Goal: Task Accomplishment & Management: Complete application form

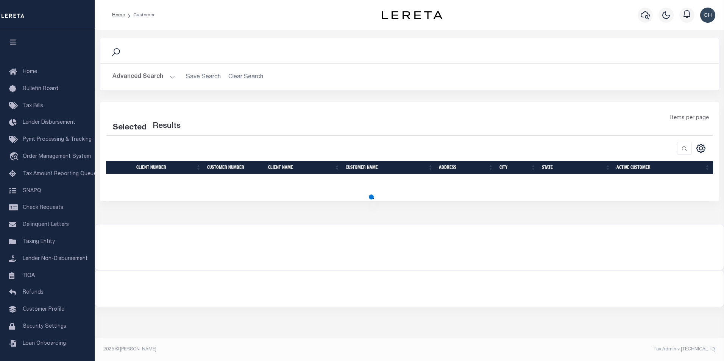
click at [284, 129] on div "Items per page" at bounding box center [486, 124] width 463 height 21
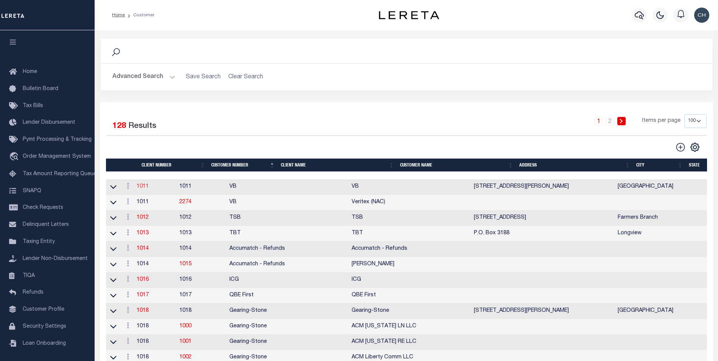
click at [147, 188] on link "1011" at bounding box center [143, 186] width 12 height 5
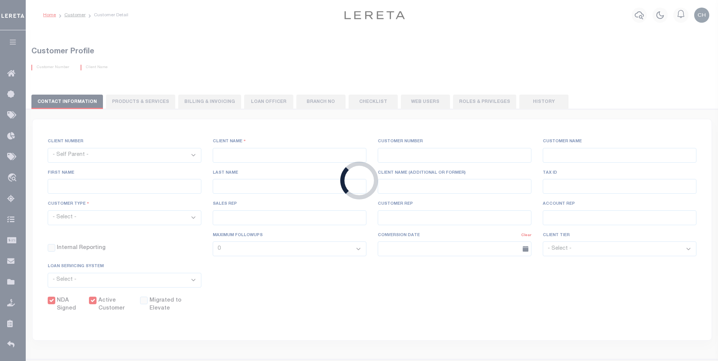
select select
type input "VB"
type input "1011"
type input "VB"
type input "Guy"
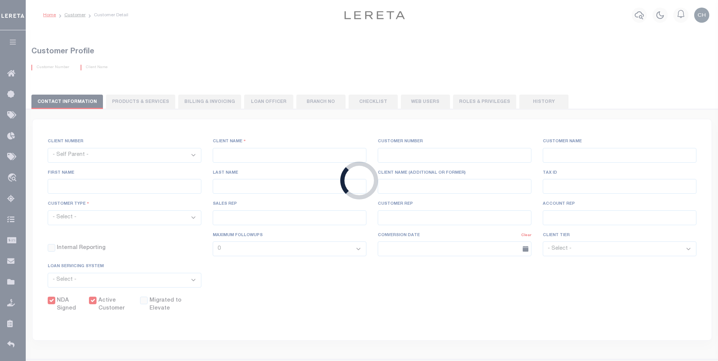
type input "[GEOGRAPHIC_DATA]"
select select "Mixed Portfolio"
type input "[PERSON_NAME]"
type input "[DATE]"
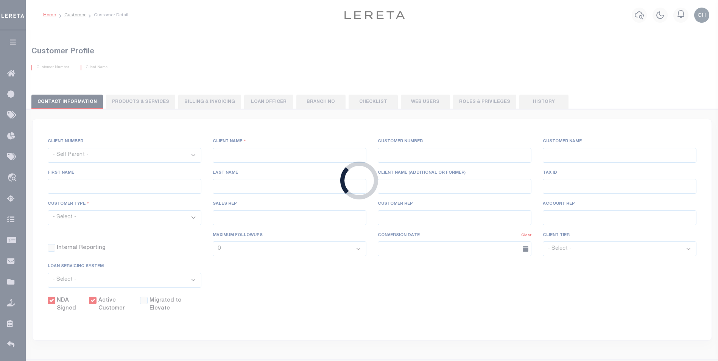
select select "Tier 3"
checkbox input "true"
select select
type textarea "$5 parcel fee for each parcel greater than 4."
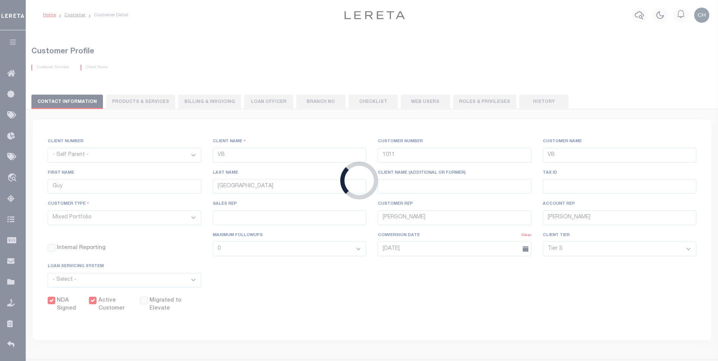
type input "0"
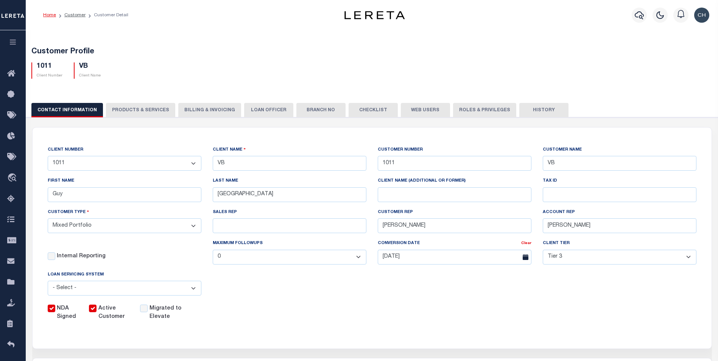
click at [132, 109] on button "PRODUCTS & SERVICES" at bounding box center [140, 110] width 69 height 14
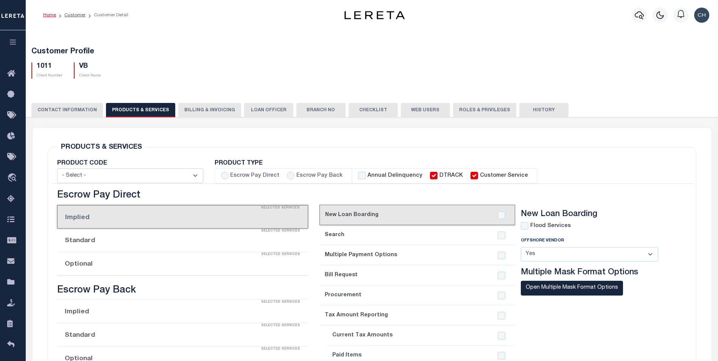
select select "STX"
radio input "true"
checkbox input "true"
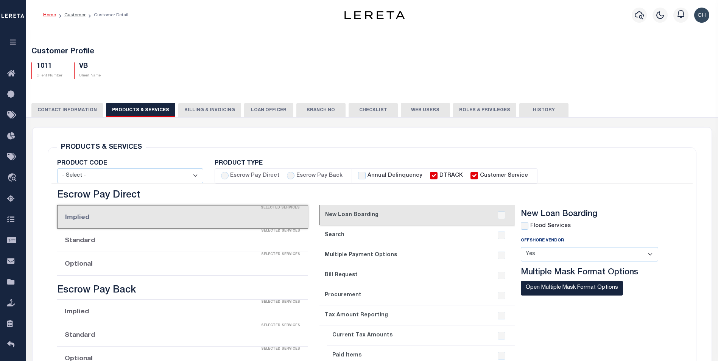
checkbox input "true"
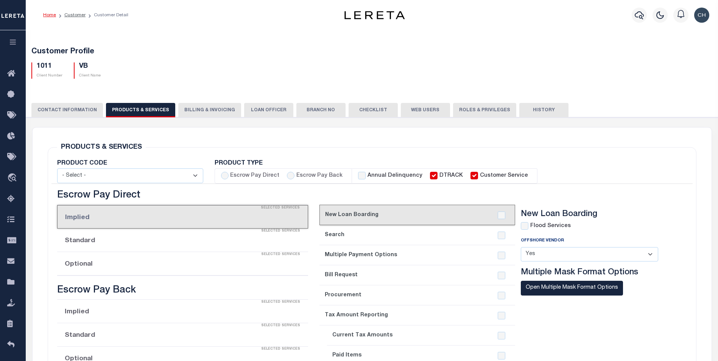
checkbox input "true"
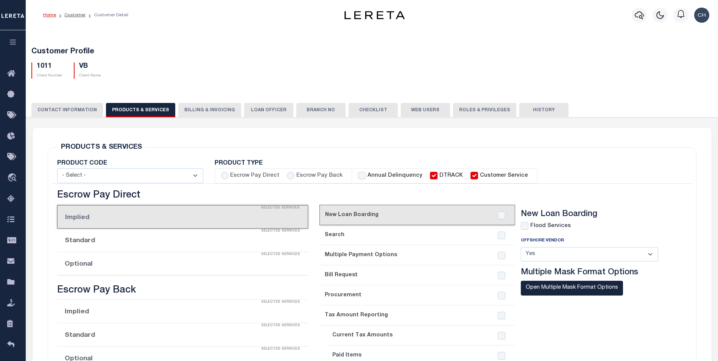
checkbox input "true"
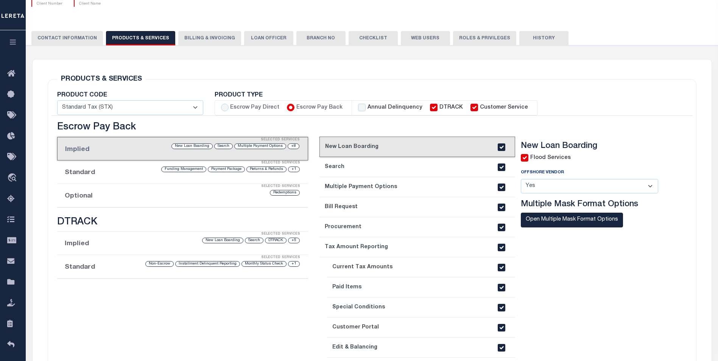
scroll to position [114, 0]
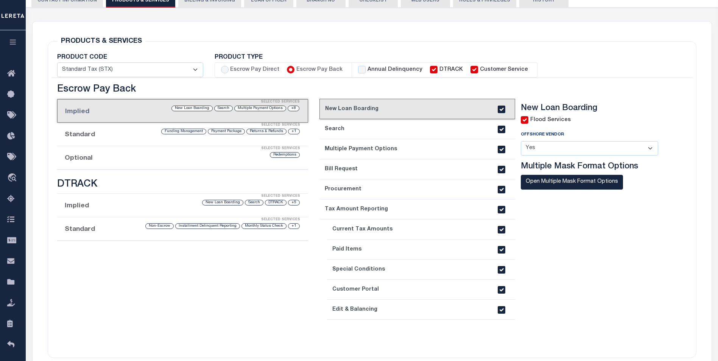
click at [94, 159] on li "Optional Selected Services Redemptions" at bounding box center [182, 157] width 251 height 23
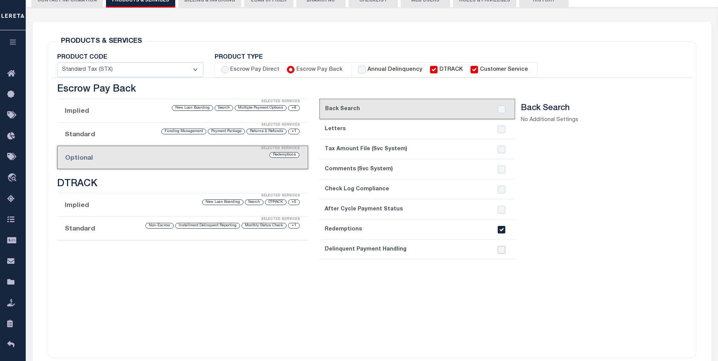
click at [500, 253] on input "checkbox" at bounding box center [502, 250] width 8 height 8
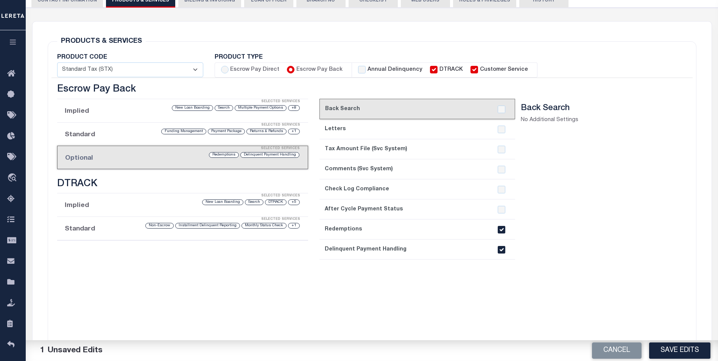
click at [500, 253] on input "checkbox" at bounding box center [502, 250] width 8 height 8
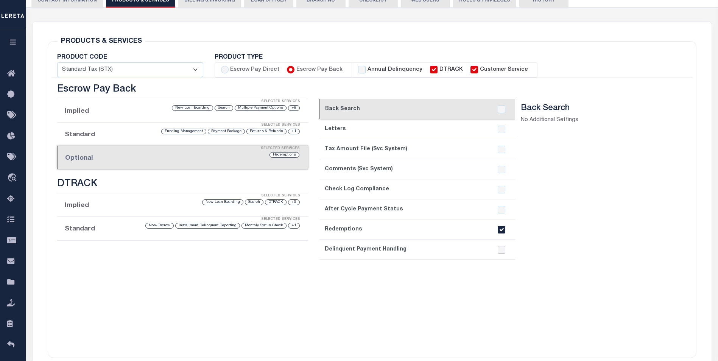
click at [500, 253] on input "checkbox" at bounding box center [502, 250] width 8 height 8
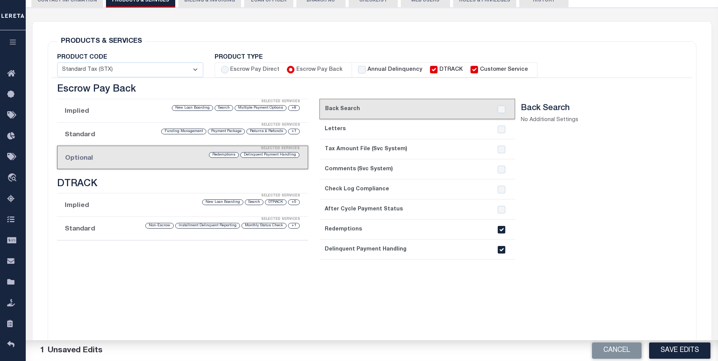
click at [500, 253] on input "checkbox" at bounding box center [502, 250] width 8 height 8
checkbox input "false"
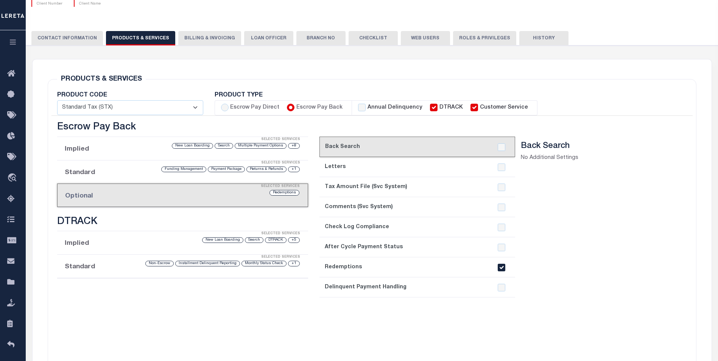
scroll to position [0, 0]
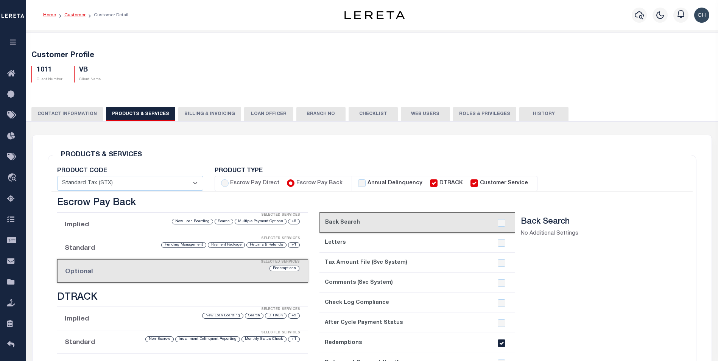
click at [76, 15] on link "Customer" at bounding box center [74, 15] width 21 height 5
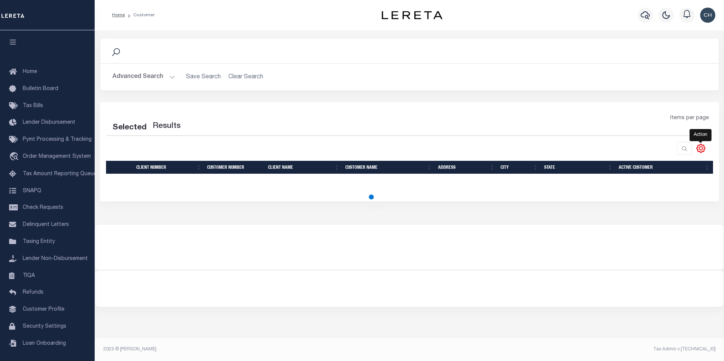
click at [698, 148] on icon at bounding box center [701, 148] width 10 height 10
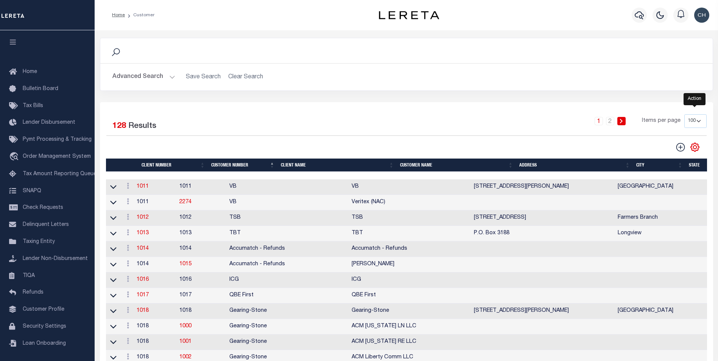
click at [699, 149] on icon at bounding box center [695, 147] width 8 height 8
click at [681, 147] on icon at bounding box center [680, 147] width 9 height 9
type input "0"
checkbox input "false"
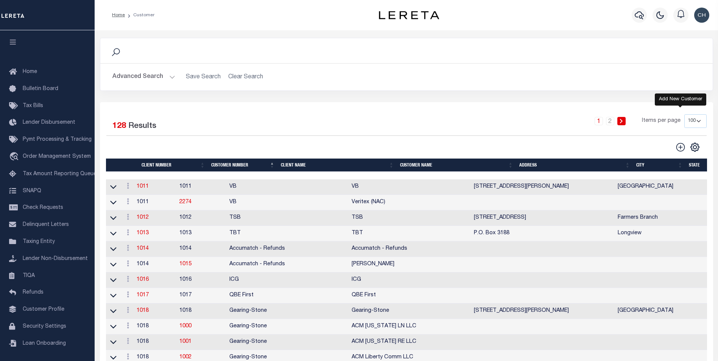
checkbox input "false"
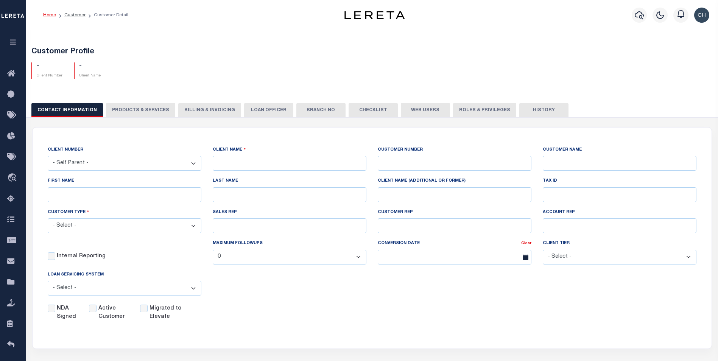
click at [143, 108] on div "CONTACT INFORMATION PRODUCTS & SERVICES PRODUCTS & SERVICES Billing & Invoicing…" at bounding box center [371, 110] width 681 height 14
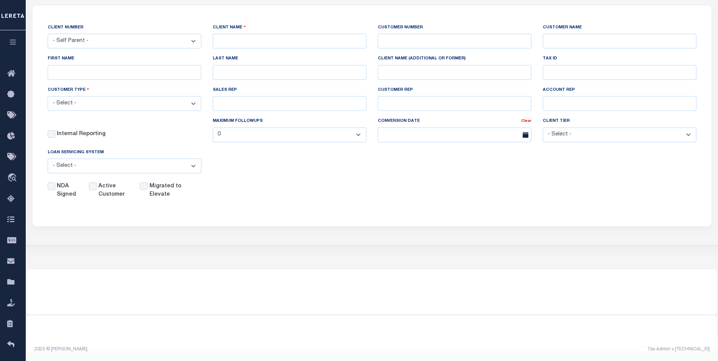
scroll to position [11, 0]
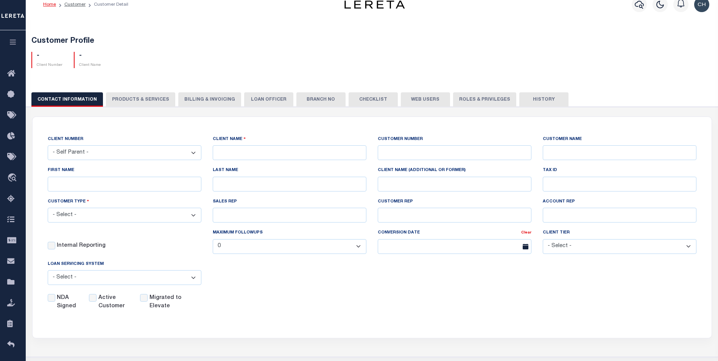
click at [138, 103] on div "CONTACT INFORMATION PRODUCTS & SERVICES PRODUCTS & SERVICES Billing & Invoicing…" at bounding box center [371, 99] width 681 height 14
click at [135, 101] on div "CONTACT INFORMATION PRODUCTS & SERVICES PRODUCTS & SERVICES Billing & Invoicing…" at bounding box center [371, 99] width 681 height 14
drag, startPoint x: 136, startPoint y: 95, endPoint x: 160, endPoint y: 65, distance: 38.5
click at [136, 94] on div "CONTACT INFORMATION PRODUCTS & SERVICES PRODUCTS & SERVICES Billing & Invoicing…" at bounding box center [371, 99] width 681 height 14
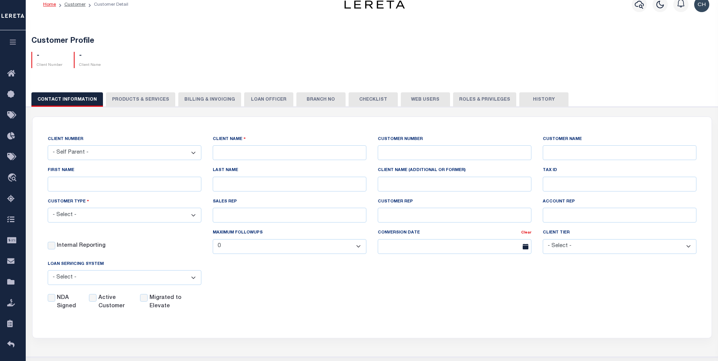
click at [161, 65] on div "- Client Number - Client Name" at bounding box center [372, 57] width 693 height 22
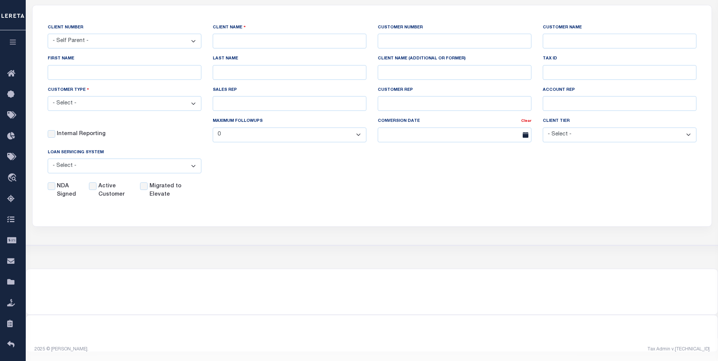
scroll to position [0, 0]
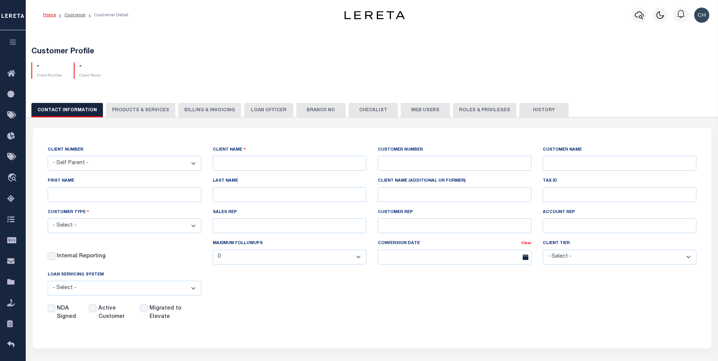
click at [137, 167] on select "- Self Parent - 1011 1012 1013 1014 1016 1017 1018 1019 1035 1036 1037 1038 104…" at bounding box center [125, 163] width 154 height 15
select select "1019"
click at [48, 156] on select "- Self Parent - 1011 1012 1013 1014 1016 1017 1018 1019 1035 1036 1037 1038 104…" at bounding box center [125, 163] width 154 height 15
type input "GNB"
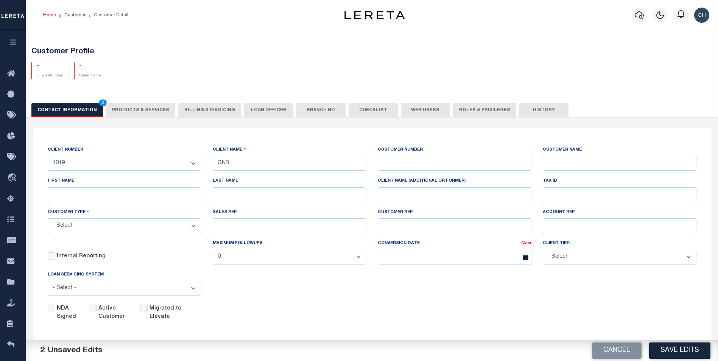
click at [132, 110] on div "CONTACT INFORMATION 2 PRODUCTS & SERVICES PRODUCTS & SERVICES Billing & Invoici…" at bounding box center [371, 110] width 681 height 14
click at [64, 114] on button "CONTACT INFORMATION 2" at bounding box center [67, 110] width 72 height 14
click at [96, 159] on select "- Self Parent - 1011 1012 1013 1014 1016 1017 1018 1019 1035 1036 1037 1038 104…" at bounding box center [125, 163] width 154 height 15
select select
click at [48, 156] on select "- Self Parent - 1011 1012 1013 1014 1016 1017 1018 1019 1035 1036 1037 1038 104…" at bounding box center [125, 163] width 154 height 15
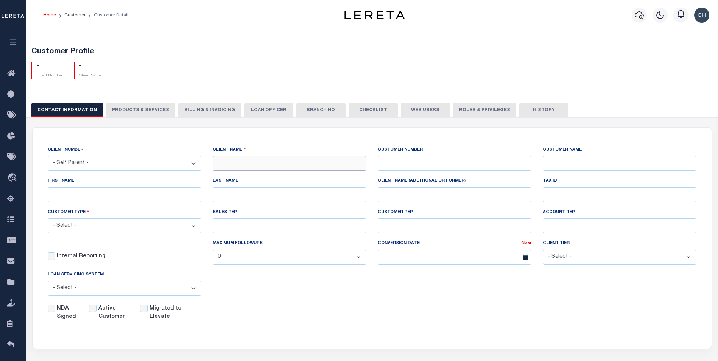
click at [273, 171] on input "text" at bounding box center [290, 163] width 154 height 15
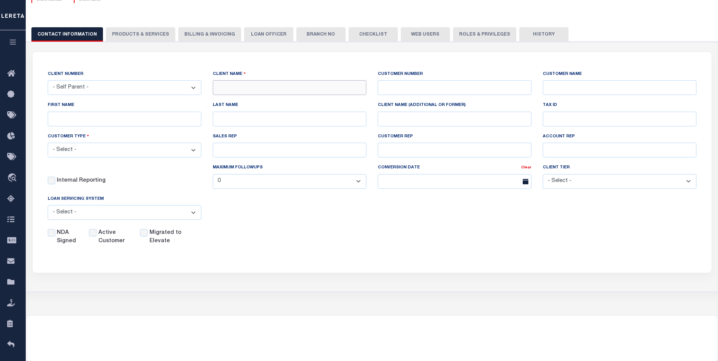
scroll to position [124, 0]
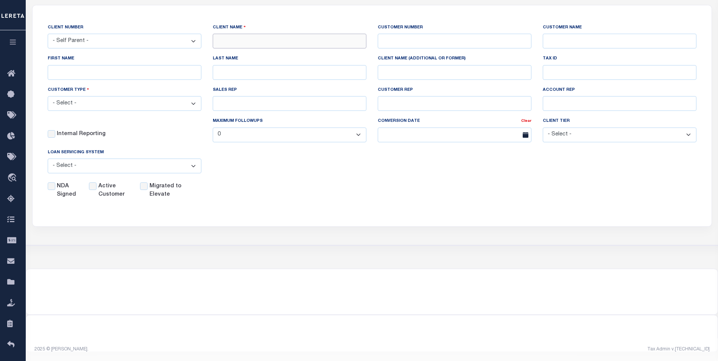
click at [252, 41] on input "text" at bounding box center [290, 41] width 154 height 15
type input "q"
type input "test"
click at [295, 190] on div "NDA Signed Active Customer Migrated to Elevate" at bounding box center [366, 189] width 660 height 20
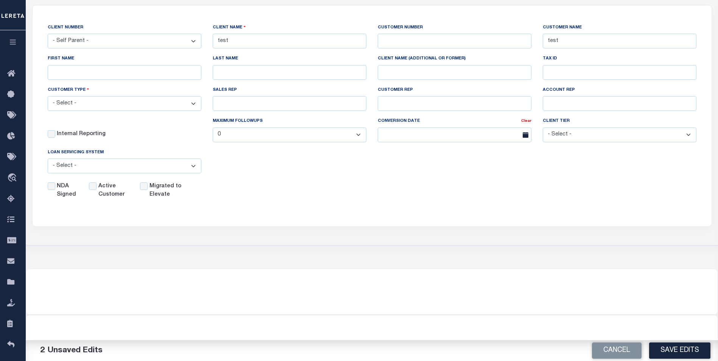
click at [136, 94] on div "Customer Type - Select - Residential Commercial Mixed Portfolio" at bounding box center [125, 98] width 154 height 25
click at [131, 103] on select "- Select - Residential Commercial Mixed Portfolio" at bounding box center [125, 103] width 154 height 15
select select "Residential"
click at [48, 96] on select "- Select - Residential Commercial Mixed Portfolio" at bounding box center [125, 103] width 154 height 15
click at [112, 168] on select "- Select - Jack Henry Silverlake FICS Fiserv MSP Other" at bounding box center [125, 166] width 154 height 15
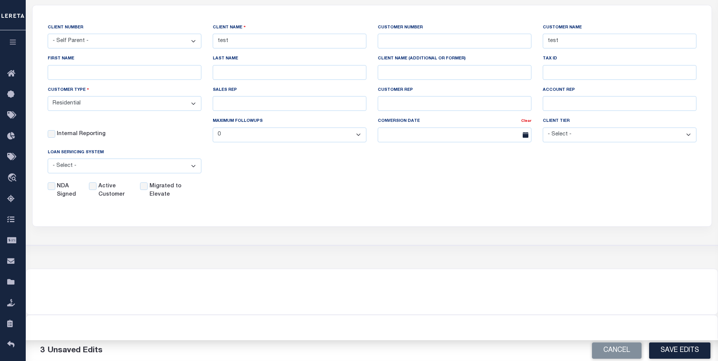
select select "FIS"
click at [48, 159] on select "- Select - Jack Henry Silverlake FICS Fiserv MSP Other" at bounding box center [125, 166] width 154 height 15
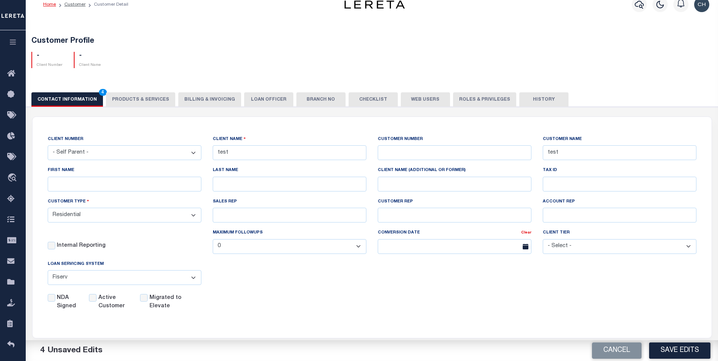
scroll to position [0, 0]
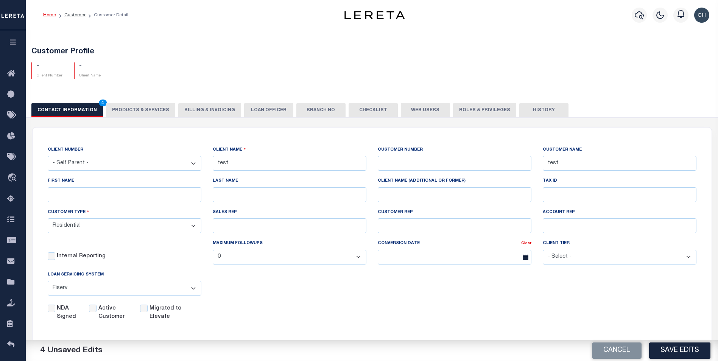
click at [133, 114] on div "CONTACT INFORMATION 4 PRODUCTS & SERVICES PRODUCTS & SERVICES Billing & Invoici…" at bounding box center [371, 110] width 681 height 14
click at [134, 112] on div "CONTACT INFORMATION 4 PRODUCTS & SERVICES PRODUCTS & SERVICES Billing & Invoici…" at bounding box center [371, 110] width 681 height 14
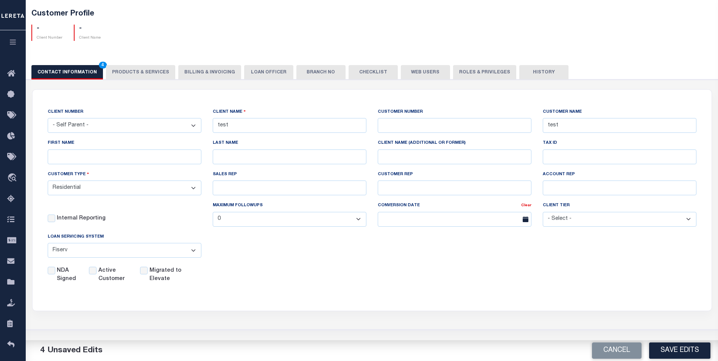
click at [154, 77] on div "CONTACT INFORMATION 4 PRODUCTS & SERVICES PRODUCTS & SERVICES Billing & Invoici…" at bounding box center [371, 72] width 681 height 14
click at [146, 74] on div "CONTACT INFORMATION 4 PRODUCTS & SERVICES PRODUCTS & SERVICES Billing & Invoici…" at bounding box center [371, 72] width 681 height 14
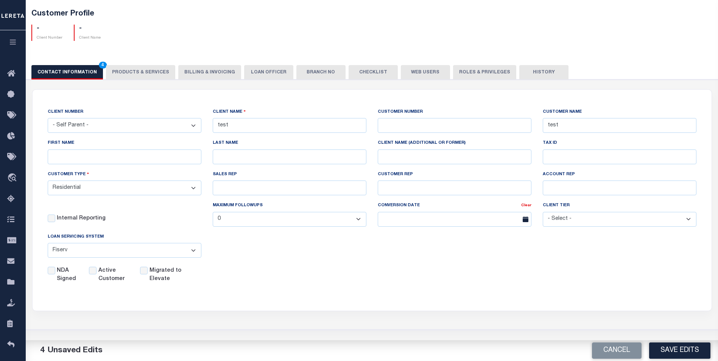
click at [147, 74] on div "CONTACT INFORMATION 4 PRODUCTS & SERVICES PRODUCTS & SERVICES Billing & Invoici…" at bounding box center [371, 72] width 681 height 14
drag, startPoint x: 251, startPoint y: 125, endPoint x: 195, endPoint y: 126, distance: 55.3
click at [195, 126] on div "CLIENT NUMBER - Self Parent - 1011 1012 1013 1014 1016 1017 1018 1019 1035 1036…" at bounding box center [372, 196] width 660 height 176
click at [138, 71] on div "CONTACT INFORMATION 4 PRODUCTS & SERVICES PRODUCTS & SERVICES Billing & Invoici…" at bounding box center [371, 72] width 681 height 14
drag, startPoint x: 138, startPoint y: 71, endPoint x: 152, endPoint y: 33, distance: 40.0
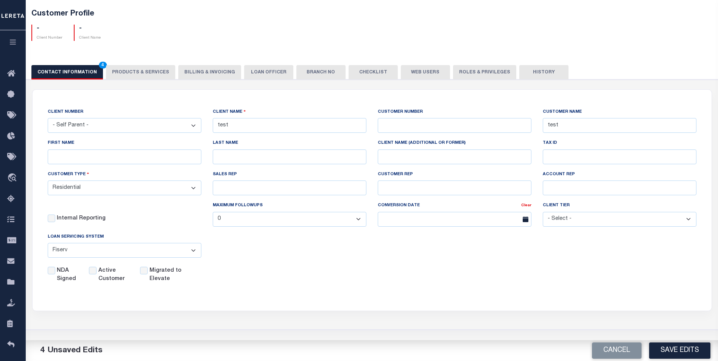
click at [152, 33] on div "- Client Number - Client Name" at bounding box center [372, 30] width 693 height 22
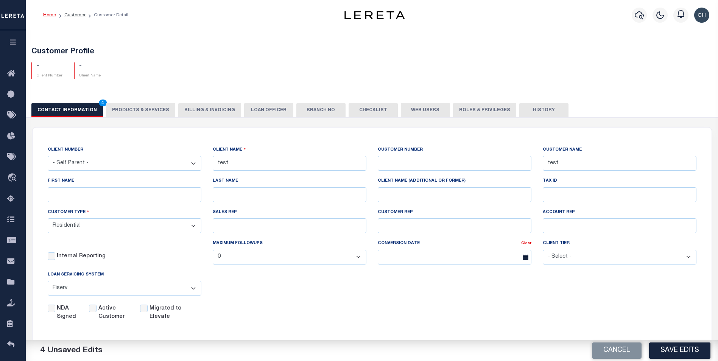
click at [562, 260] on select "- Select - Tier 1 Tier 2 Tier 3 Tier 4 Top 100" at bounding box center [620, 257] width 154 height 15
select select "Tier 1"
click at [543, 251] on select "- Select - Tier 1 Tier 2 Tier 3 Tier 4 Top 100" at bounding box center [620, 257] width 154 height 15
drag, startPoint x: 233, startPoint y: 167, endPoint x: 204, endPoint y: 167, distance: 28.4
click at [204, 167] on div "CLIENT NUMBER - Self Parent - 1011 1012 1013 1014 1016 1017 1018 1019 1035 1036…" at bounding box center [372, 234] width 660 height 176
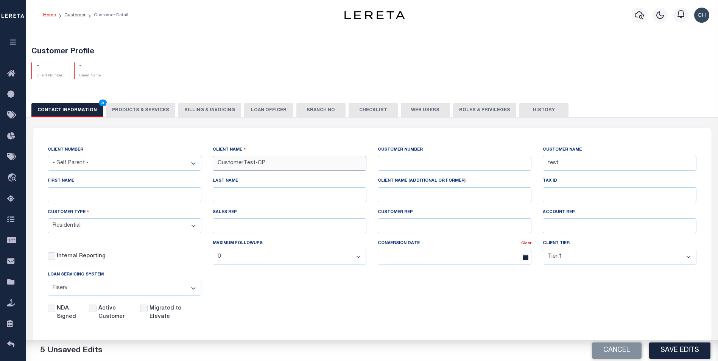
type input "CustomerTest-CP"
click at [391, 166] on input "text" at bounding box center [455, 163] width 154 height 15
click at [327, 137] on div "CLIENT NUMBER - Self Parent - 1011 1012 1013 1014 1016 1017 1018 1019 1035 1036…" at bounding box center [372, 234] width 679 height 212
click at [132, 98] on div "CONTACT INFORMATION 5 PRODUCTS & SERVICES PRODUCTS & SERVICES Billing & Invoici…" at bounding box center [372, 231] width 700 height 274
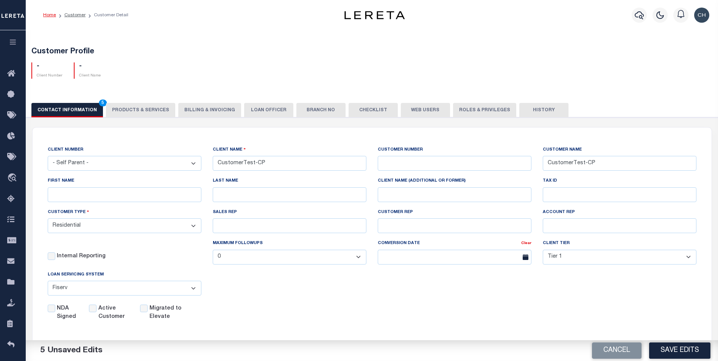
click at [132, 113] on div "CONTACT INFORMATION 5 PRODUCTS & SERVICES PRODUCTS & SERVICES Billing & Invoici…" at bounding box center [371, 110] width 681 height 14
click at [132, 112] on div "CONTACT INFORMATION 5 PRODUCTS & SERVICES PRODUCTS & SERVICES Billing & Invoici…" at bounding box center [371, 110] width 681 height 14
click at [666, 352] on button "Save Edits" at bounding box center [679, 351] width 61 height 16
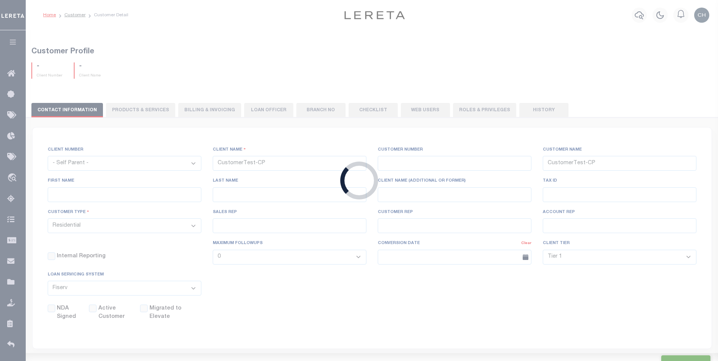
type input "0"
checkbox input "false"
select select
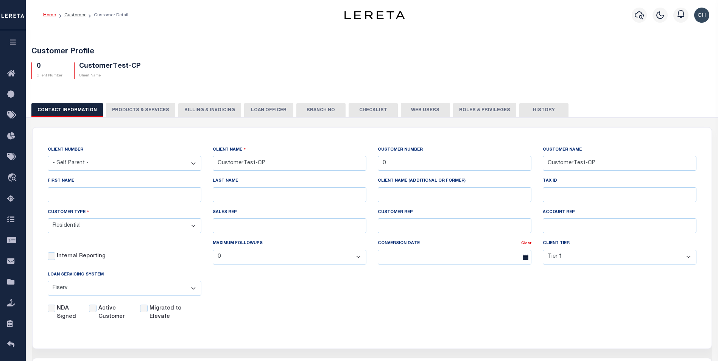
click at [140, 109] on button "PRODUCTS & SERVICES" at bounding box center [140, 110] width 69 height 14
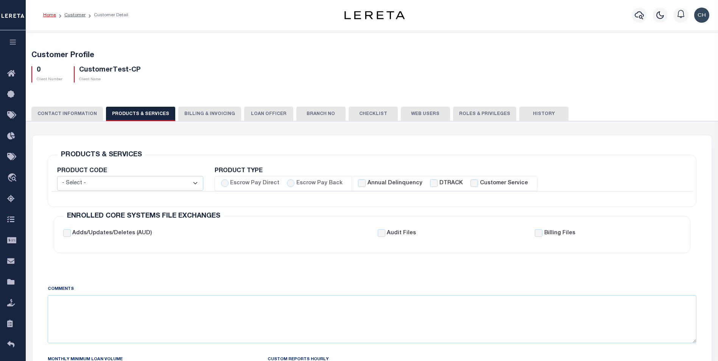
click at [160, 189] on select "- Select - Standard Tax (STX) Outsourcing (OS) Enhanced Tax (ETX) Tax Status Re…" at bounding box center [130, 183] width 146 height 15
click at [198, 142] on div "PRODUCTS & SERVICES Changes to Product and Services will be applied to the loan…" at bounding box center [372, 199] width 661 height 129
click at [287, 184] on input "Escrow Pay Back" at bounding box center [291, 183] width 8 height 8
radio input "true"
checkbox input "true"
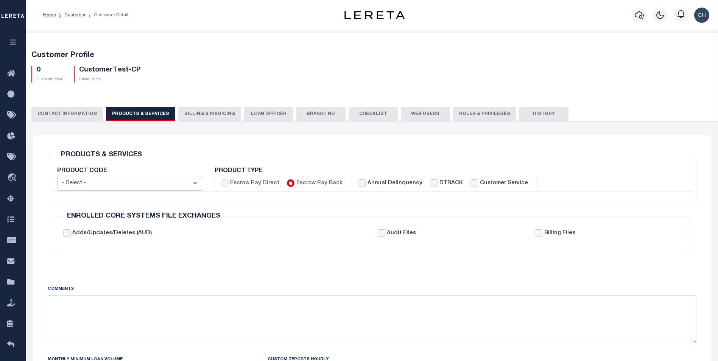
checkbox input "true"
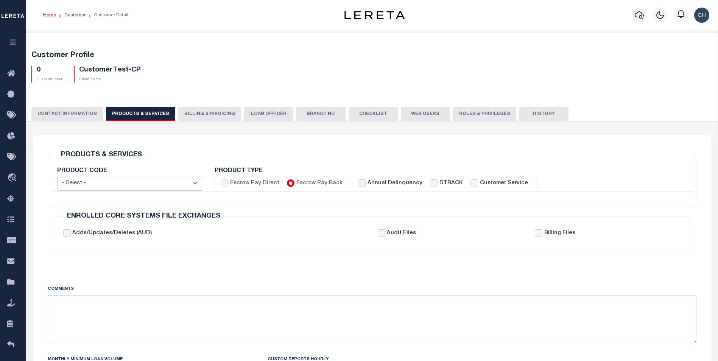
checkbox input "true"
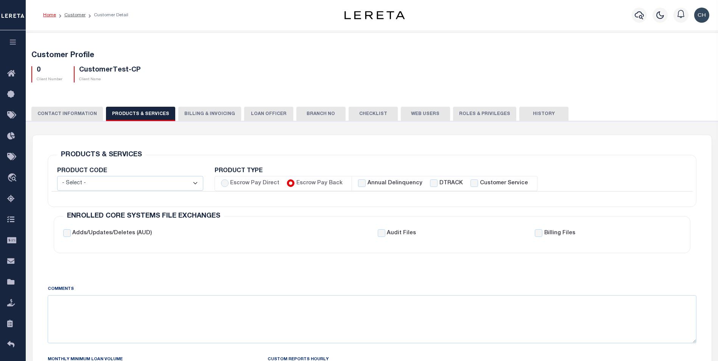
checkbox input "false"
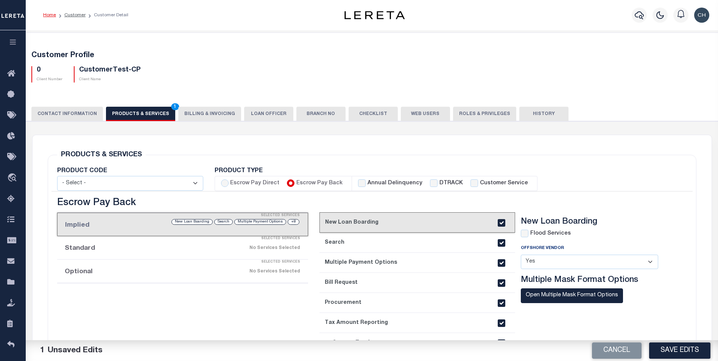
click at [91, 276] on li "Optional Selected Services No Services Selected" at bounding box center [182, 271] width 251 height 23
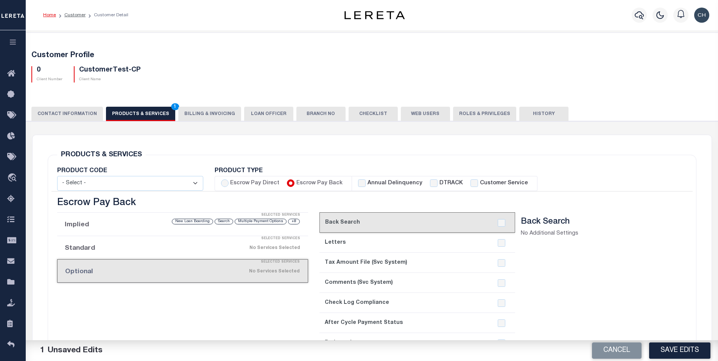
click at [74, 117] on button "CONTACT INFORMATION" at bounding box center [67, 114] width 72 height 14
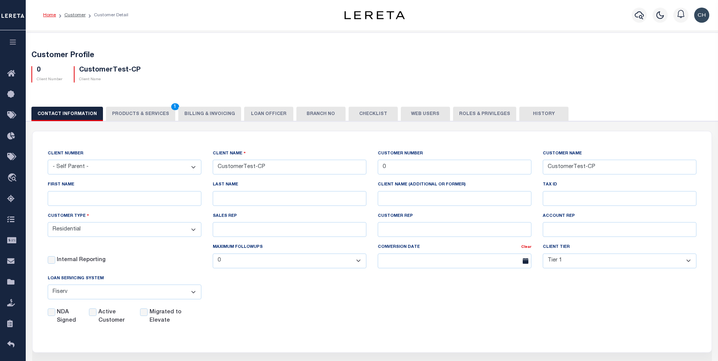
click at [131, 111] on button "PRODUCTS & SERVICES 1" at bounding box center [140, 114] width 69 height 14
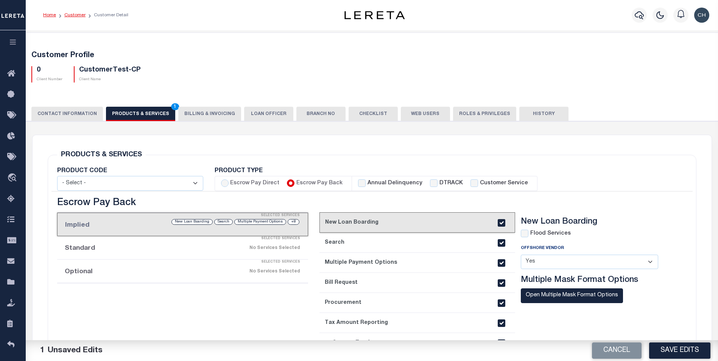
click at [72, 16] on link "Customer" at bounding box center [74, 15] width 21 height 5
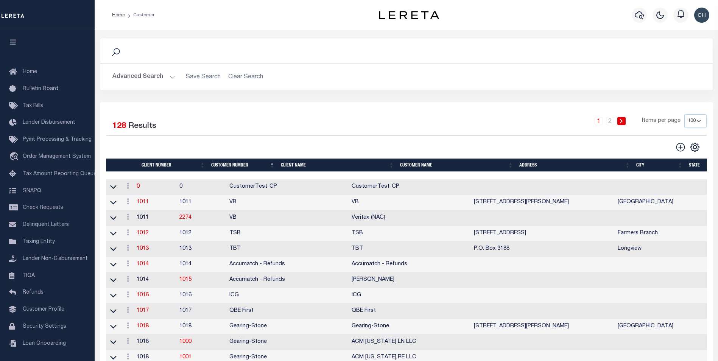
click at [232, 114] on div "Selected 128 Results" at bounding box center [177, 124] width 142 height 21
click at [146, 204] on link "1011" at bounding box center [143, 201] width 12 height 5
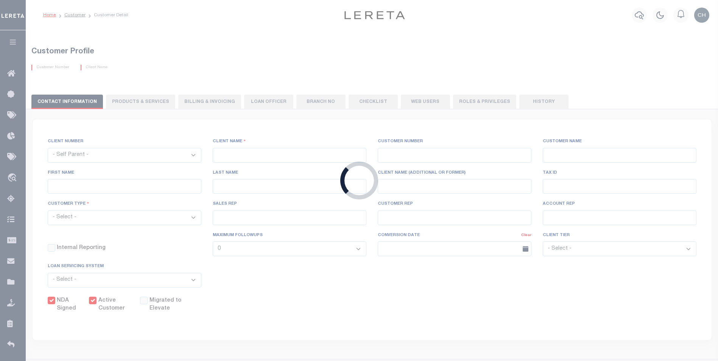
select select
type input "VB"
type input "1011"
type input "VB"
type input "Guy"
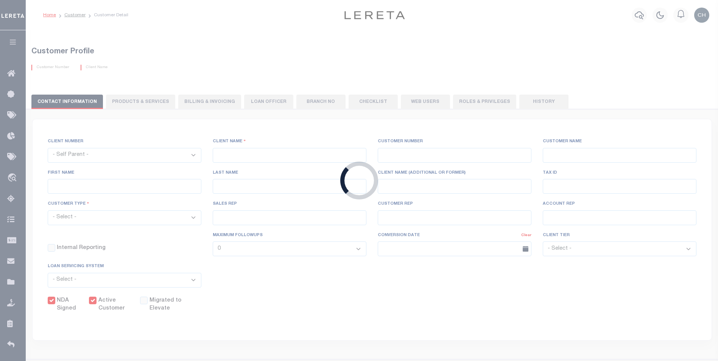
type input "Madison"
select select "Mixed Portfolio"
type input "Paula Kitchens"
type input "Beth Wiebe"
type input "11/17/2022"
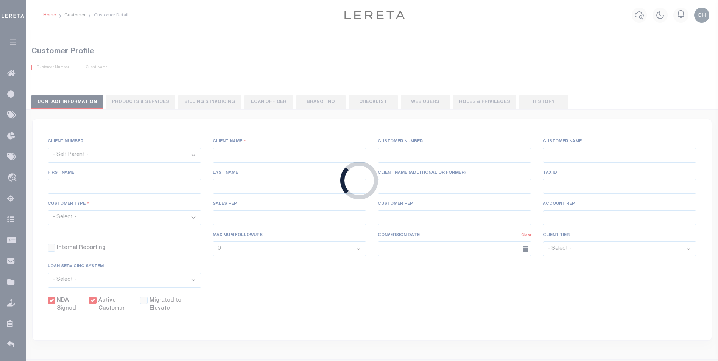
select select "Tier 3"
checkbox input "true"
select select
type textarea "$5 parcel fee for each parcel greater than 4."
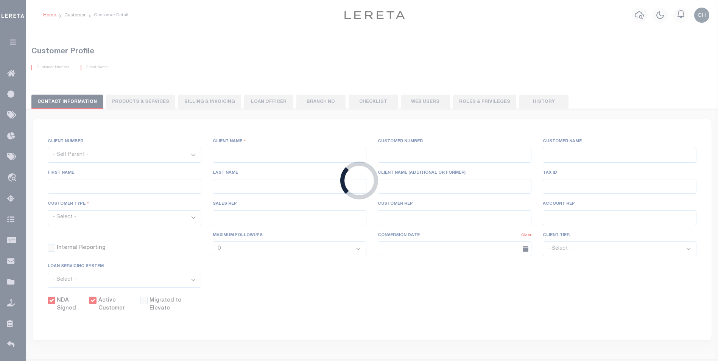
type input "0"
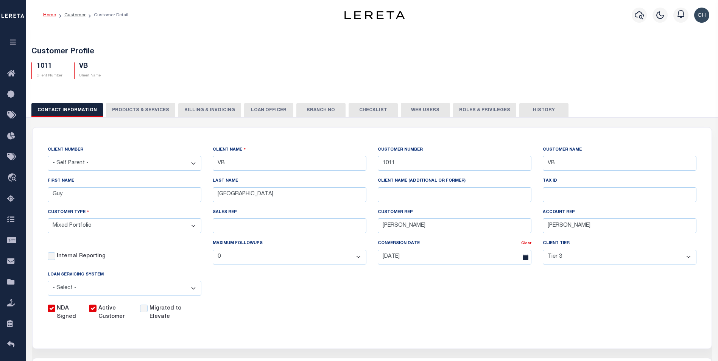
click at [127, 106] on button "PRODUCTS & SERVICES" at bounding box center [140, 110] width 69 height 14
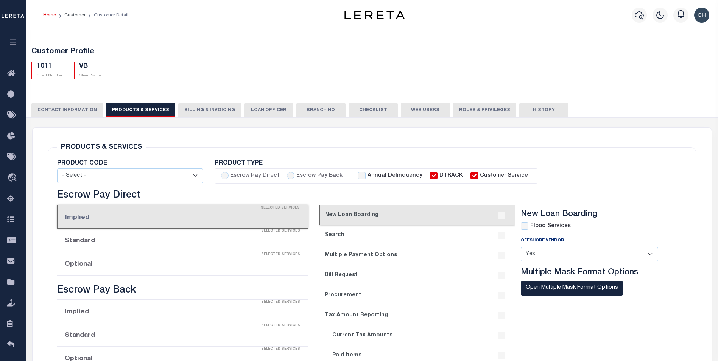
select select "STX"
radio input "true"
checkbox input "true"
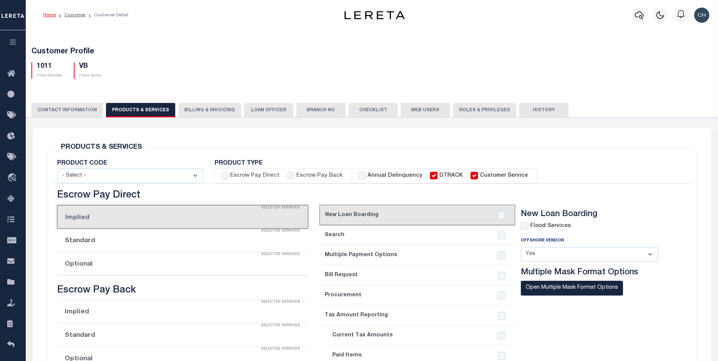
checkbox input "true"
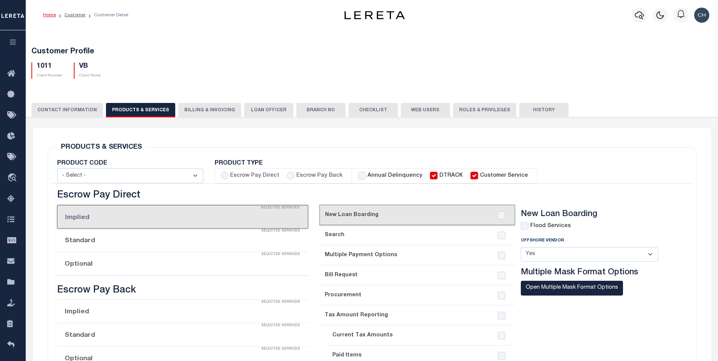
checkbox input "true"
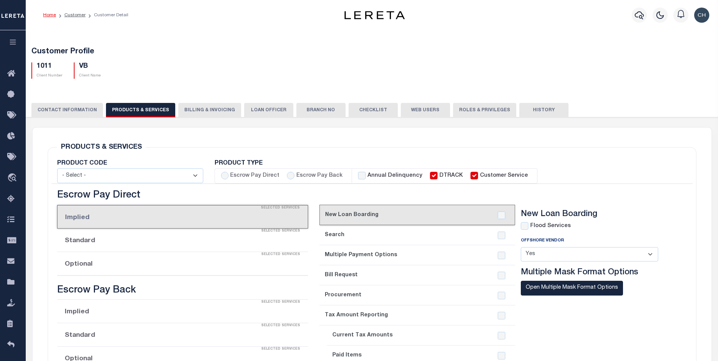
checkbox input "true"
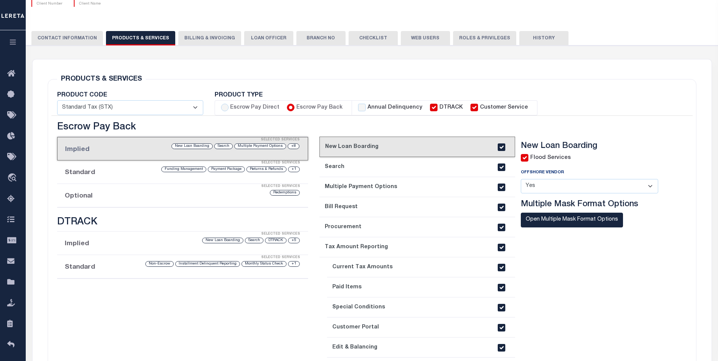
scroll to position [151, 0]
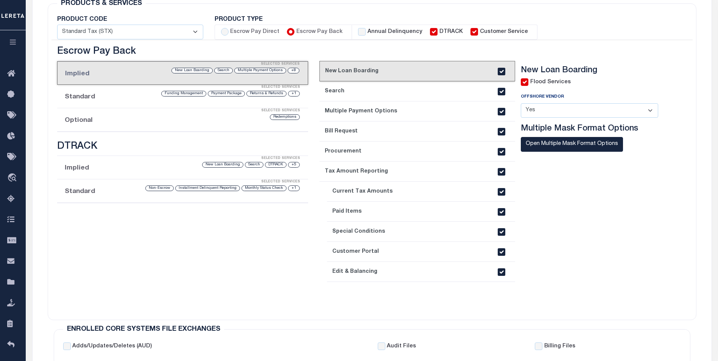
click at [90, 121] on li "Optional Selected Services Redemptions" at bounding box center [182, 119] width 251 height 23
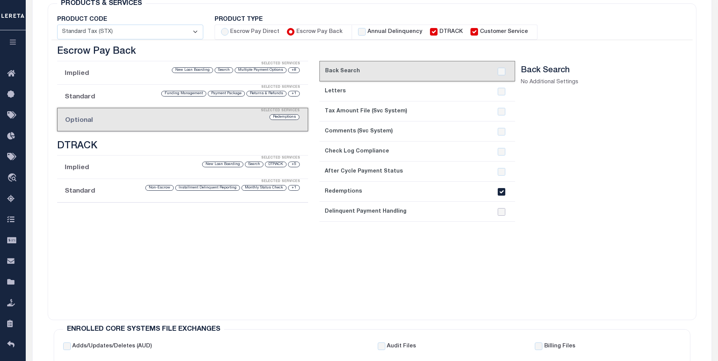
click at [499, 213] on input "checkbox" at bounding box center [502, 212] width 8 height 8
checkbox input "true"
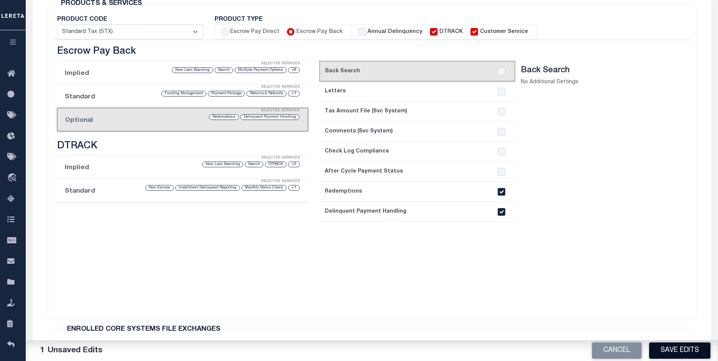
click at [681, 349] on button "Save Edits" at bounding box center [679, 351] width 61 height 16
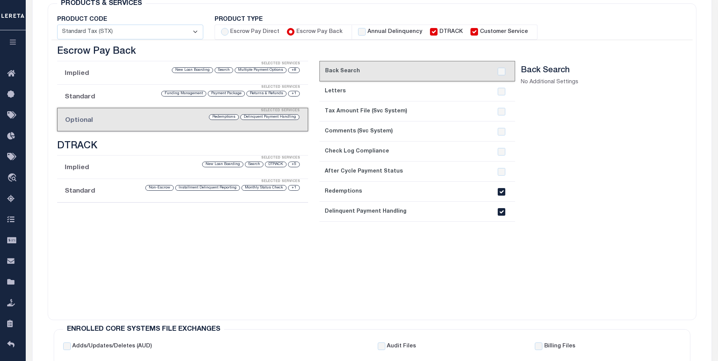
click at [154, 227] on div "Escrow Pay Direct Implied Selected Services No Services Selected Standard Selec…" at bounding box center [182, 178] width 262 height 265
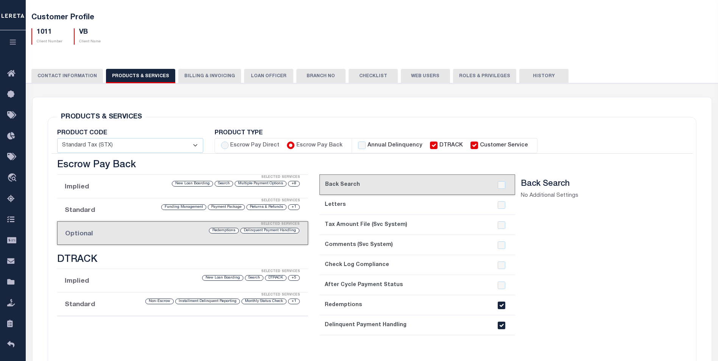
scroll to position [0, 0]
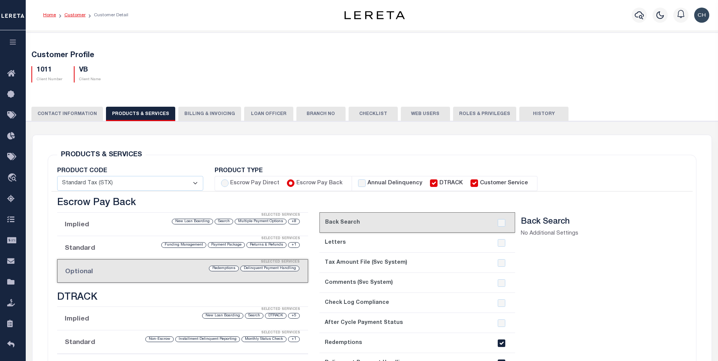
click at [76, 14] on link "Customer" at bounding box center [74, 15] width 21 height 5
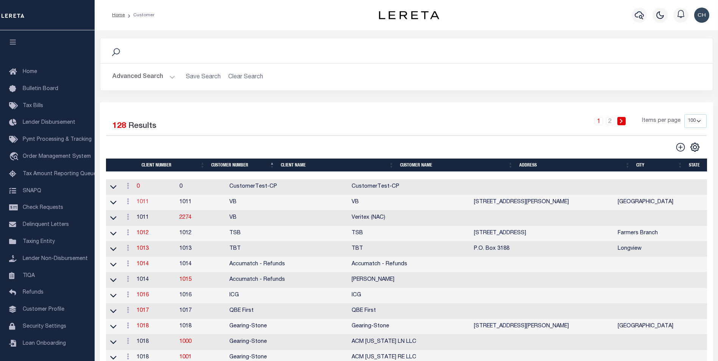
click at [149, 201] on link "1011" at bounding box center [143, 201] width 12 height 5
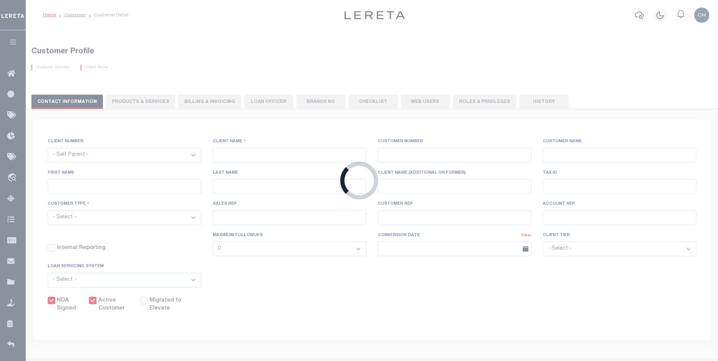
select select
type input "VB"
type input "1011"
type input "VB"
type input "Guy"
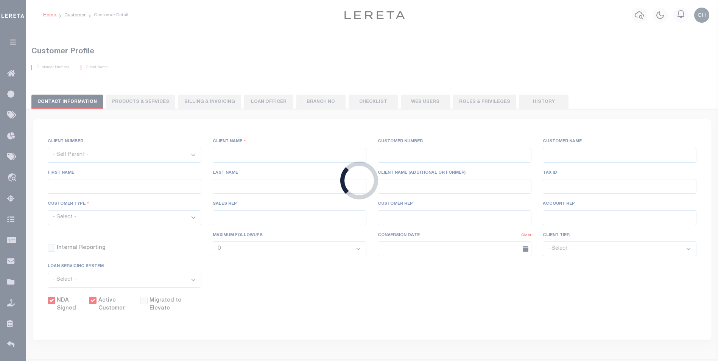
type input "[GEOGRAPHIC_DATA]"
select select "Mixed Portfolio"
type input "[PERSON_NAME]"
type input "[DATE]"
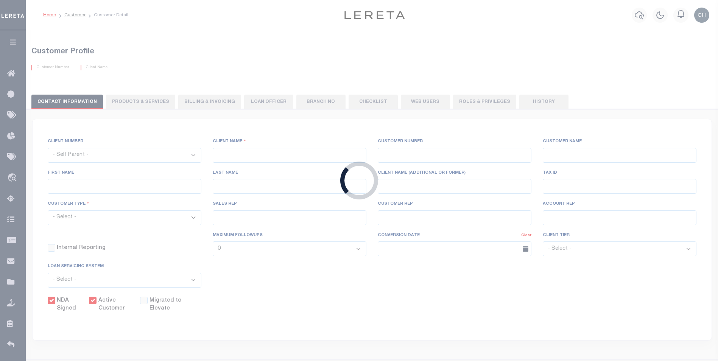
select select "Tier 3"
checkbox input "true"
select select
type textarea "$5 parcel fee for each parcel greater than 4."
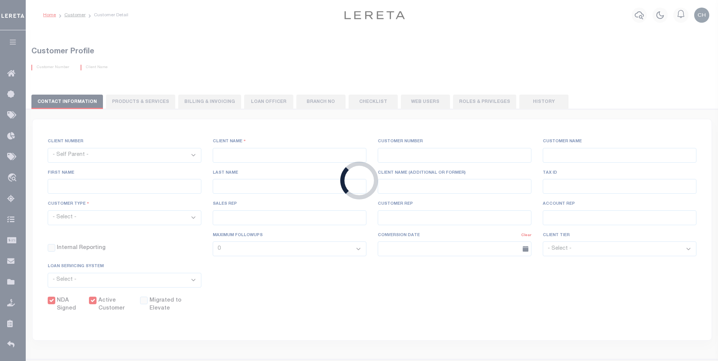
type input "0"
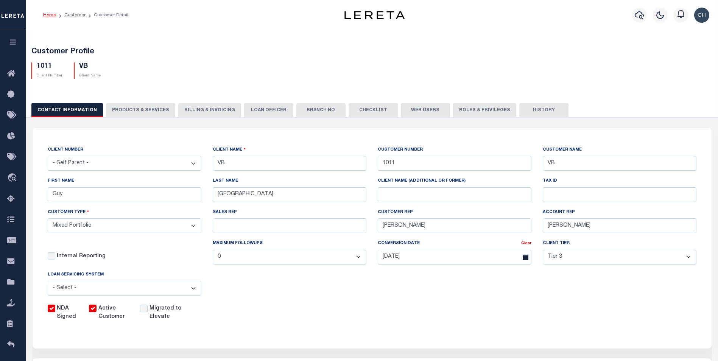
click at [142, 111] on button "PRODUCTS & SERVICES" at bounding box center [140, 110] width 69 height 14
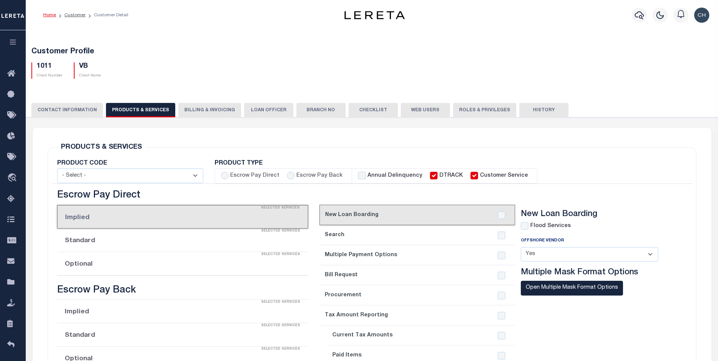
select select "STX"
radio input "true"
checkbox input "true"
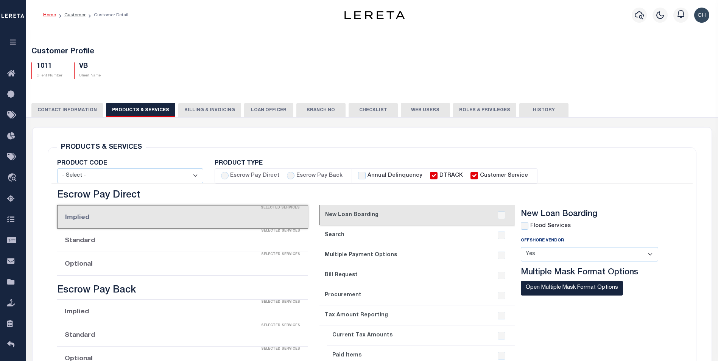
checkbox input "true"
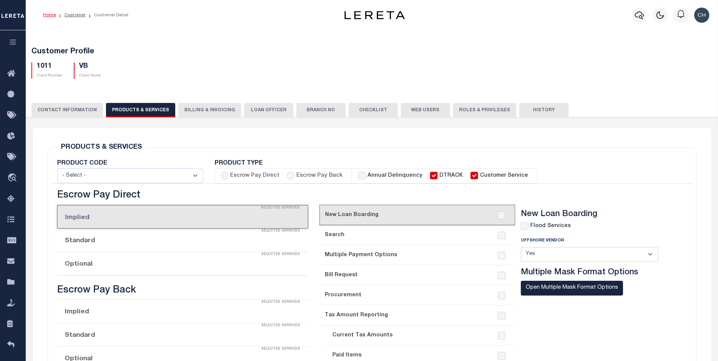
checkbox input "true"
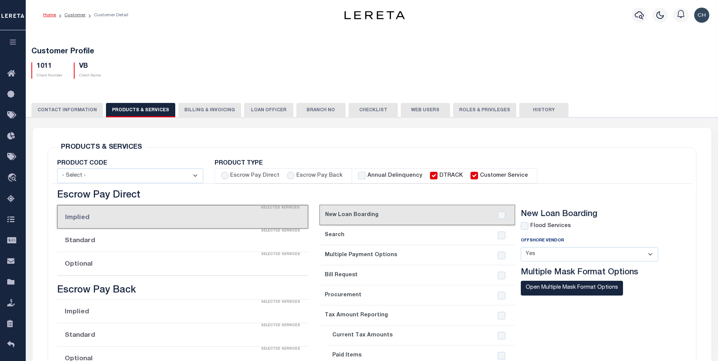
checkbox input "true"
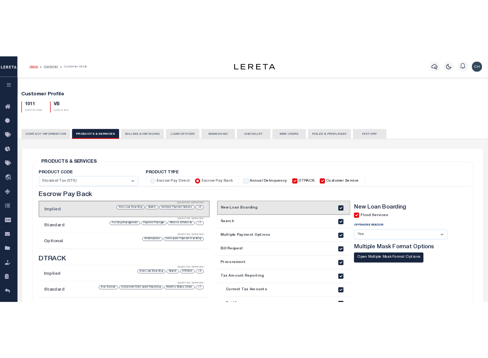
scroll to position [114, 0]
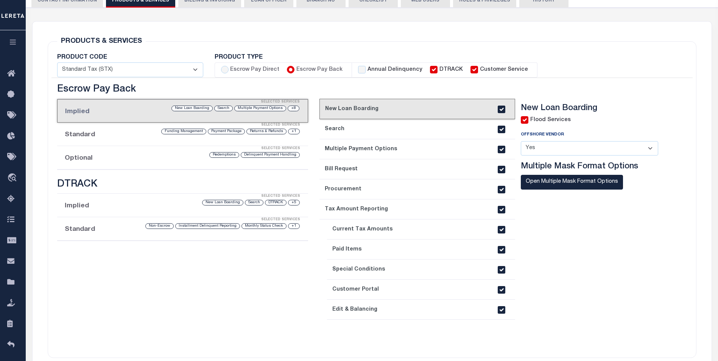
click at [79, 162] on li "Optional Selected Services Delinquent Payment Handling Redemptions" at bounding box center [182, 157] width 251 height 23
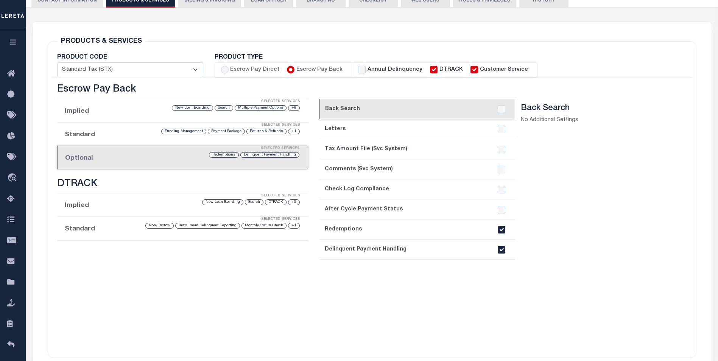
drag, startPoint x: 500, startPoint y: 250, endPoint x: 495, endPoint y: 243, distance: 9.2
click at [500, 250] on input "checkbox" at bounding box center [502, 250] width 8 height 8
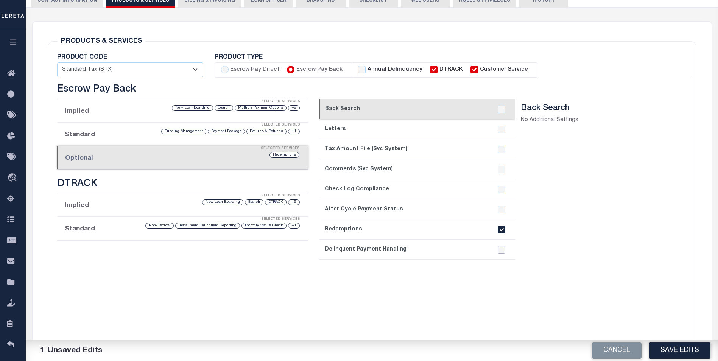
click at [502, 248] on input "checkbox" at bounding box center [502, 250] width 8 height 8
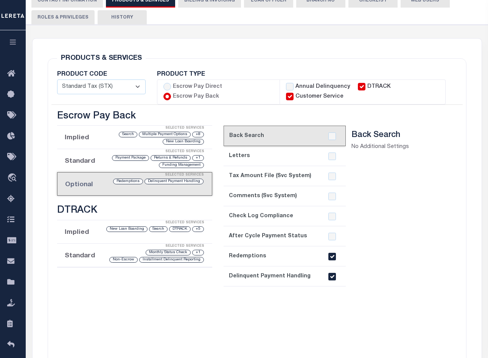
click at [334, 278] on input "checkbox" at bounding box center [333, 277] width 8 height 8
checkbox input "false"
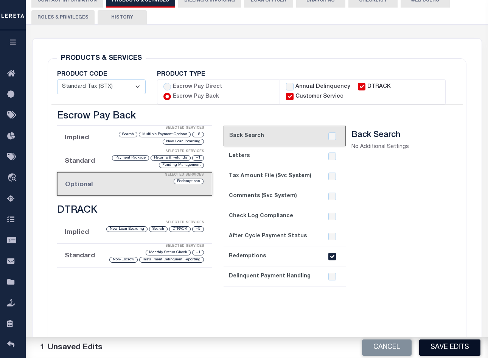
click at [438, 345] on button "Save Edits" at bounding box center [449, 348] width 61 height 16
